Goal: Transaction & Acquisition: Download file/media

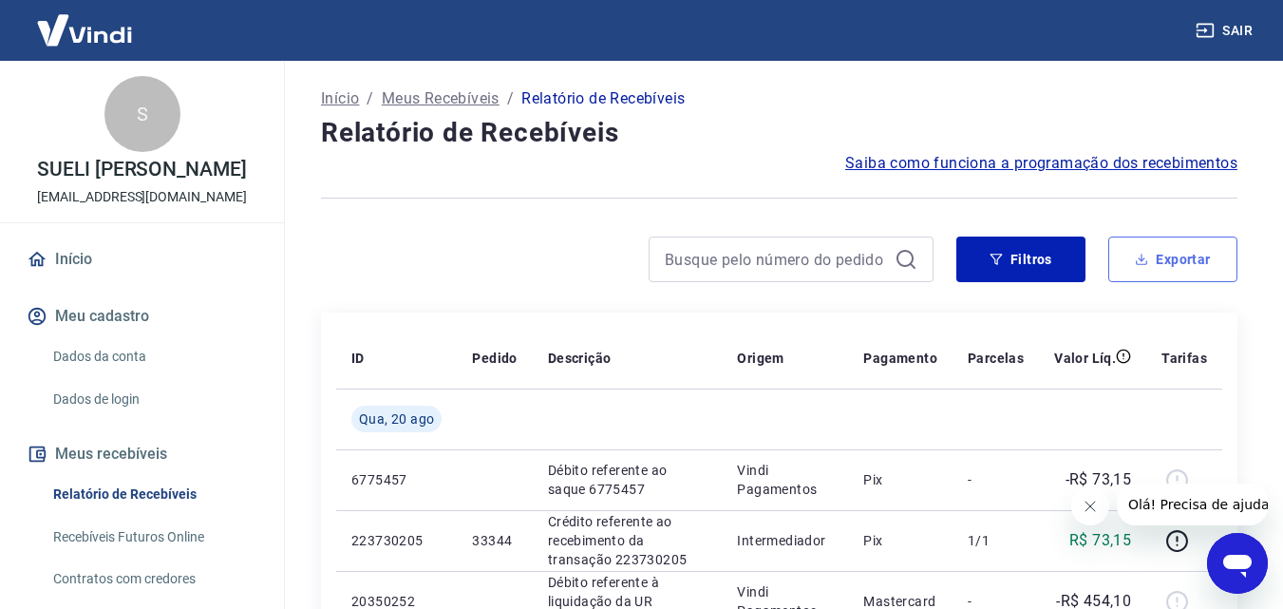
click at [1175, 259] on button "Exportar" at bounding box center [1173, 260] width 129 height 46
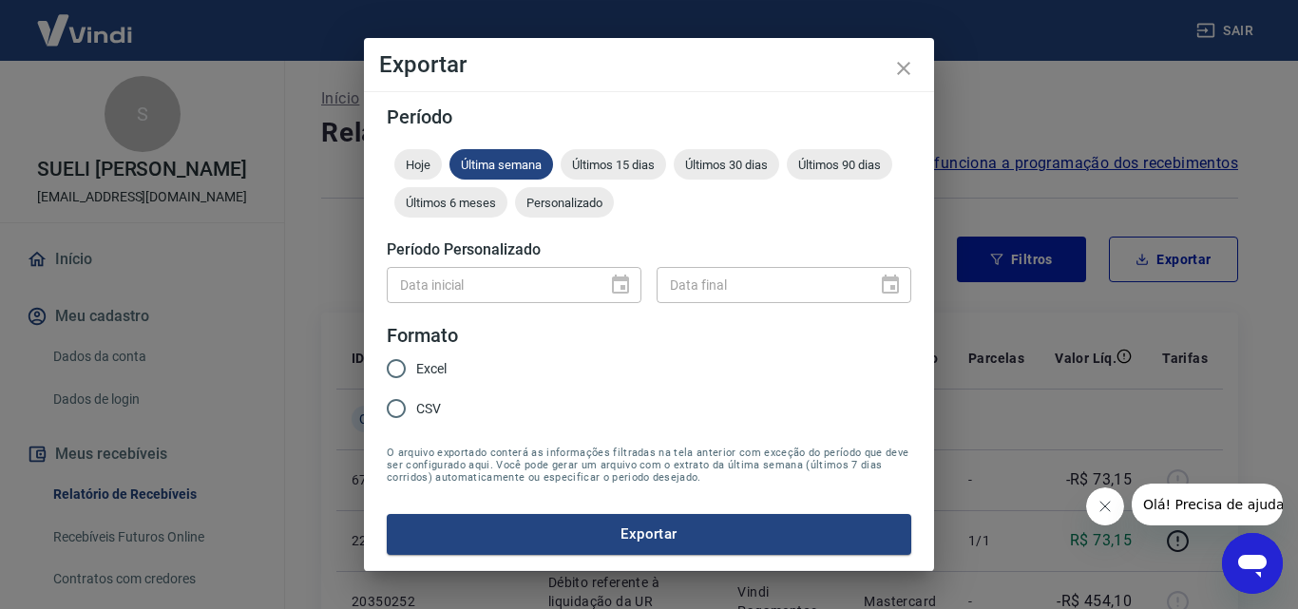
click at [549, 208] on span "Personalizado" at bounding box center [564, 203] width 99 height 14
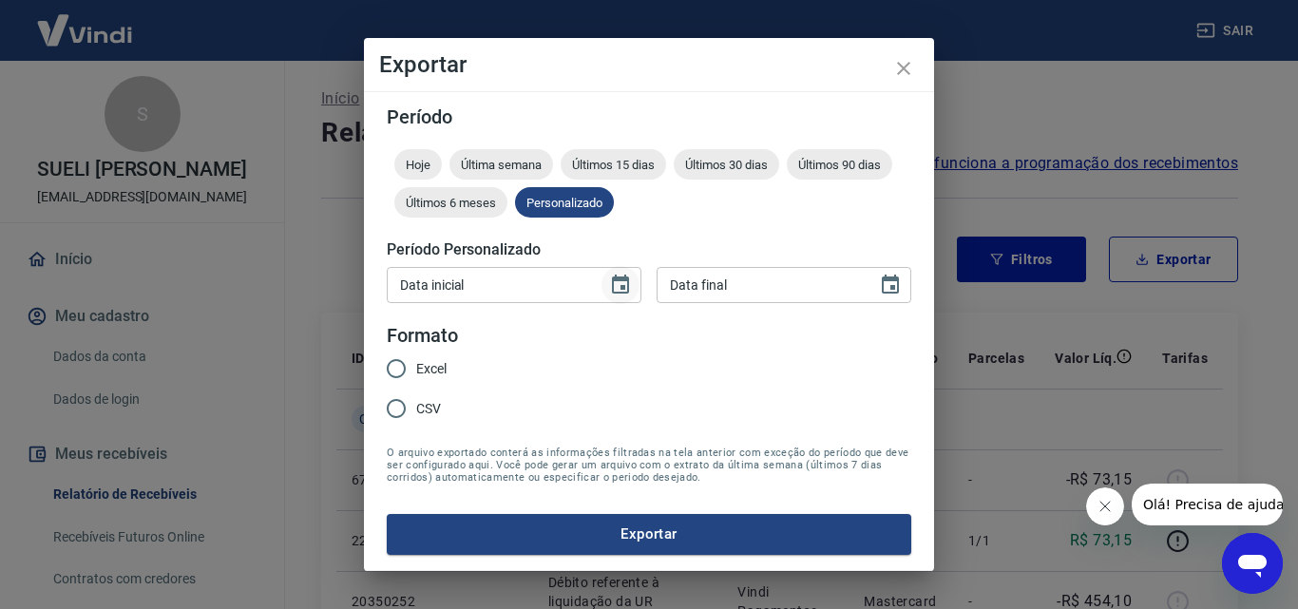
click at [621, 278] on icon "Choose date" at bounding box center [620, 284] width 17 height 19
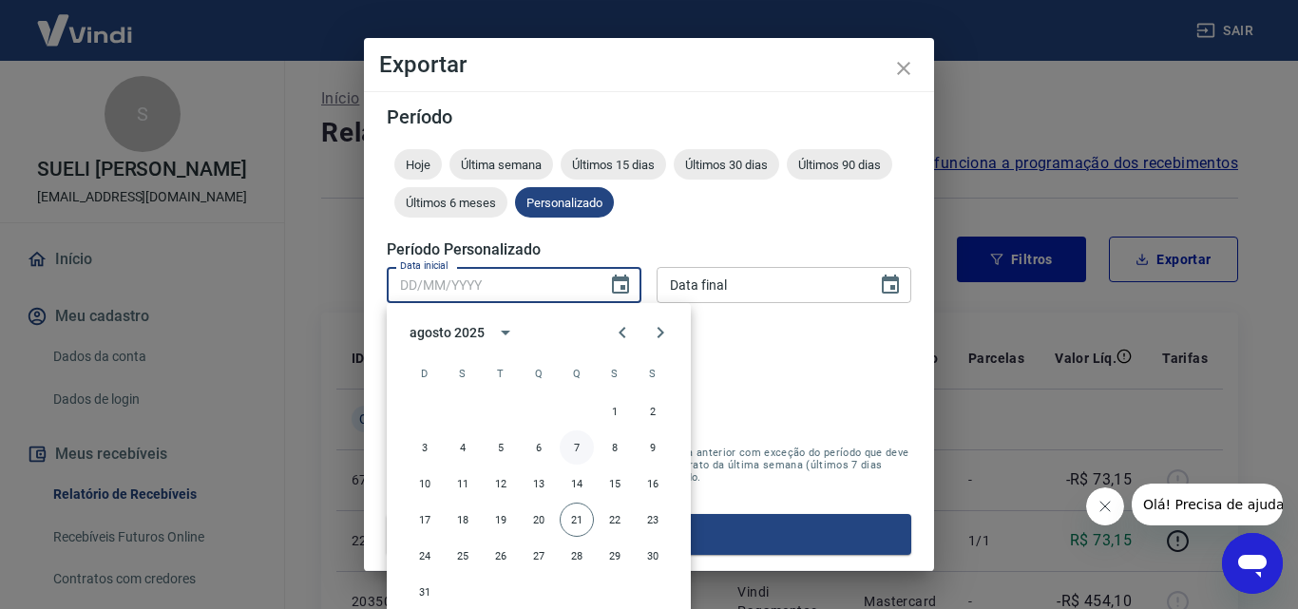
click at [577, 441] on button "7" at bounding box center [577, 447] width 34 height 34
type input "[DATE]"
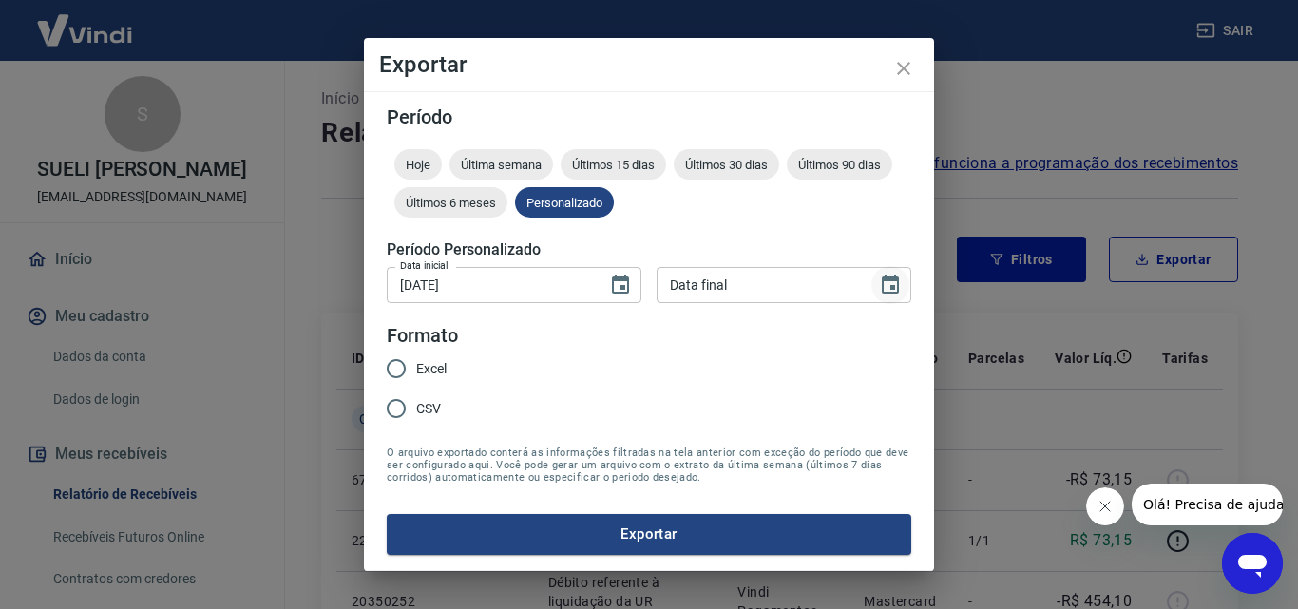
click at [884, 279] on icon "Choose date" at bounding box center [890, 284] width 17 height 19
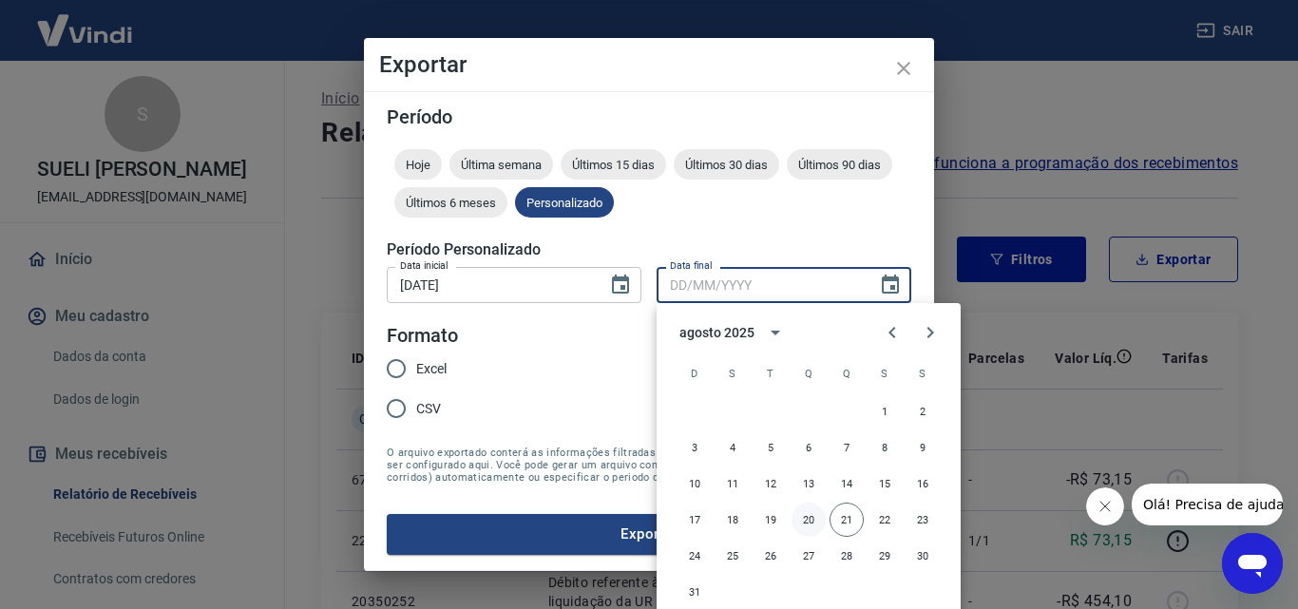
click at [810, 518] on button "20" at bounding box center [808, 520] width 34 height 34
type input "[DATE]"
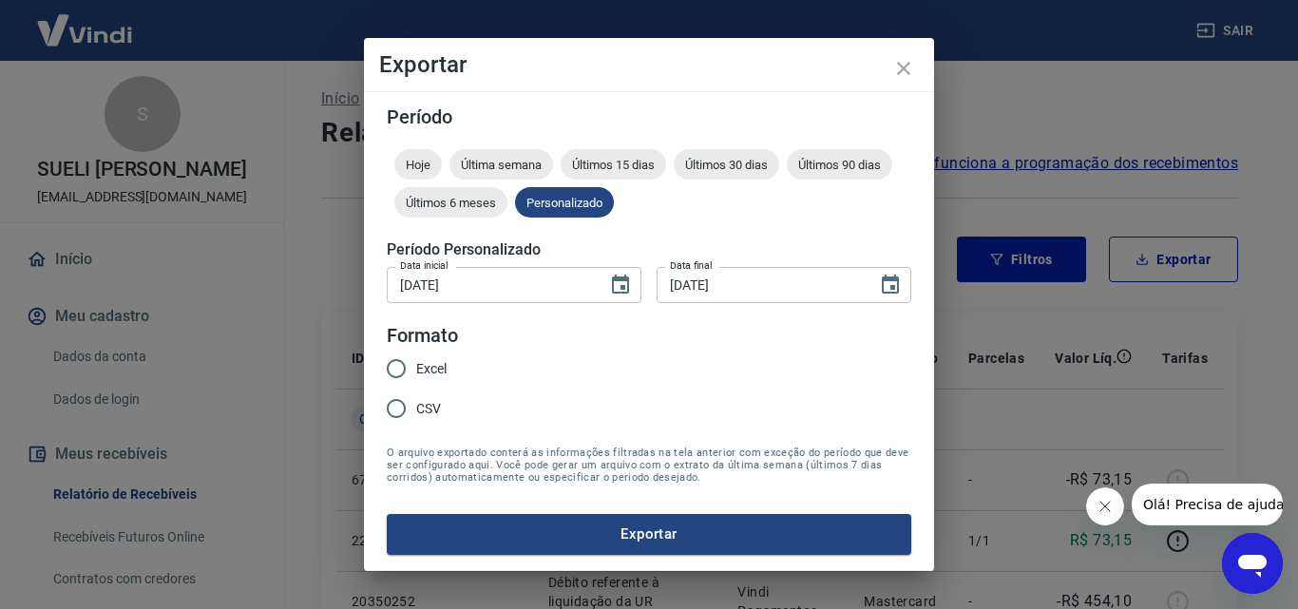
click at [432, 372] on span "Excel" at bounding box center [431, 369] width 30 height 20
click at [416, 372] on input "Excel" at bounding box center [396, 369] width 40 height 40
radio input "true"
click at [641, 547] on button "Exportar" at bounding box center [649, 534] width 524 height 40
